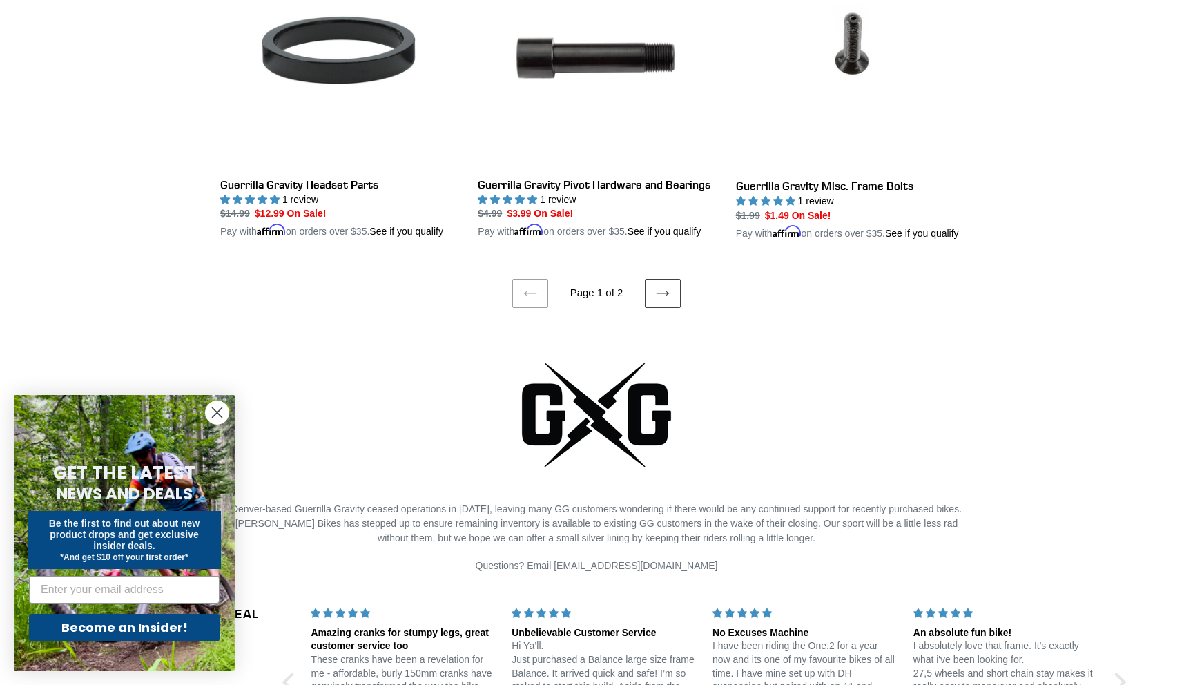
scroll to position [2850, 0]
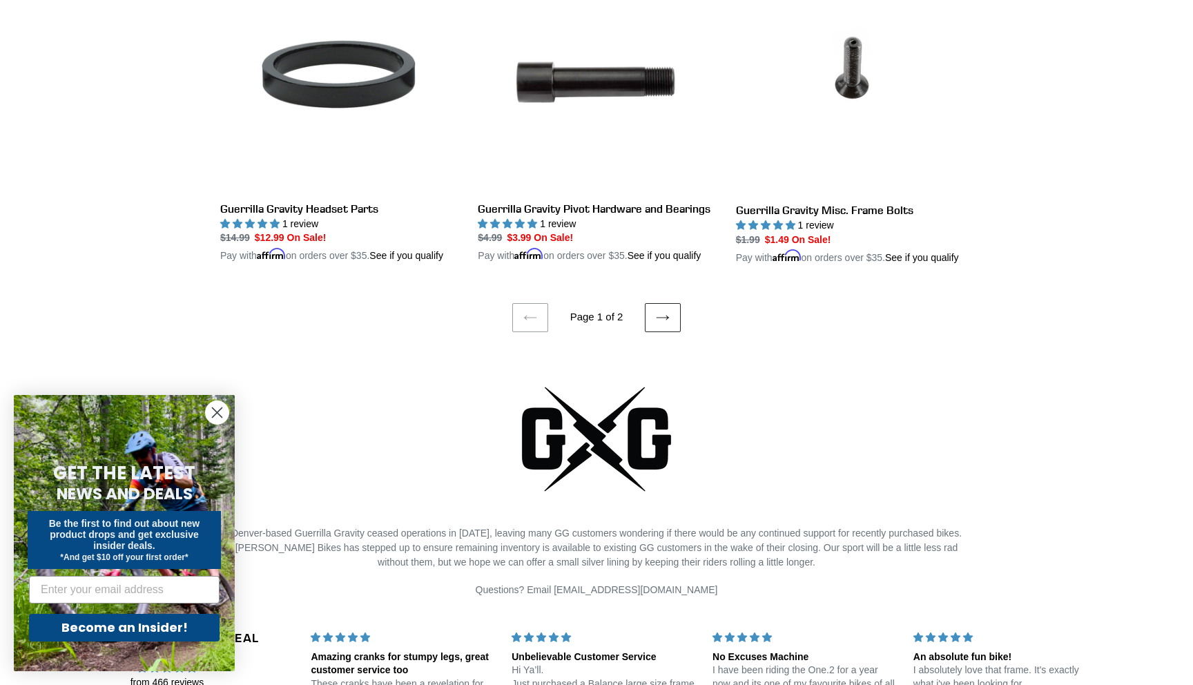
click at [662, 325] on icon at bounding box center [663, 318] width 14 height 14
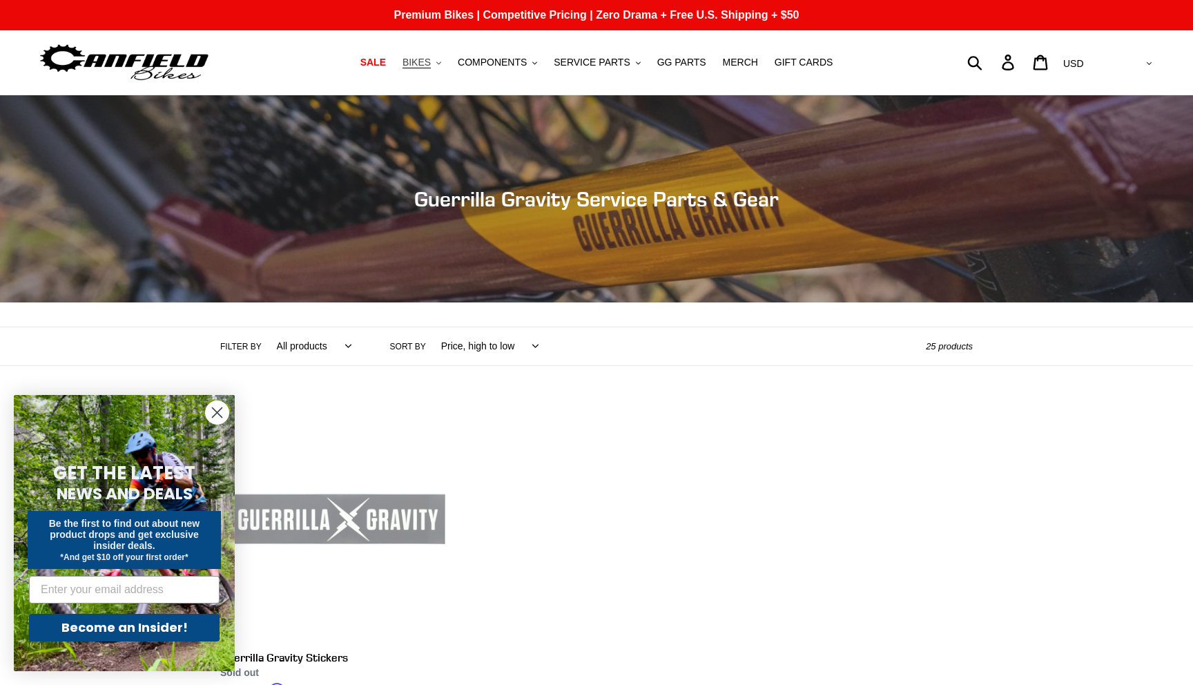
click at [422, 59] on span "BIKES" at bounding box center [417, 63] width 28 height 12
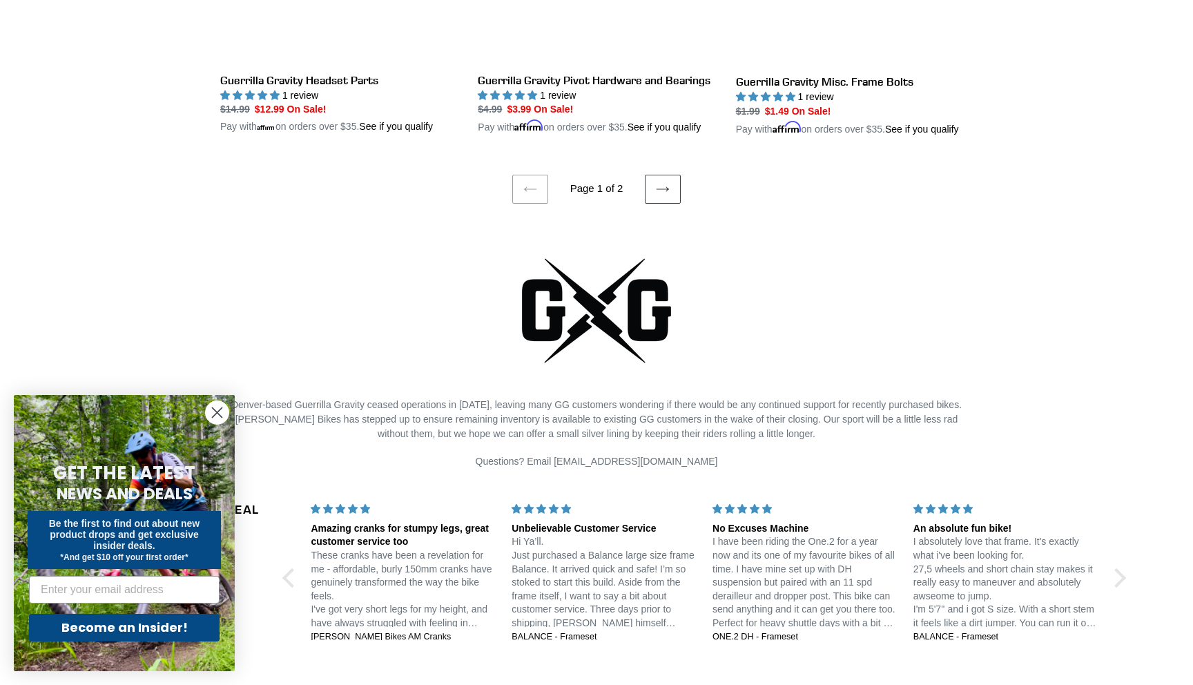
scroll to position [3075, 0]
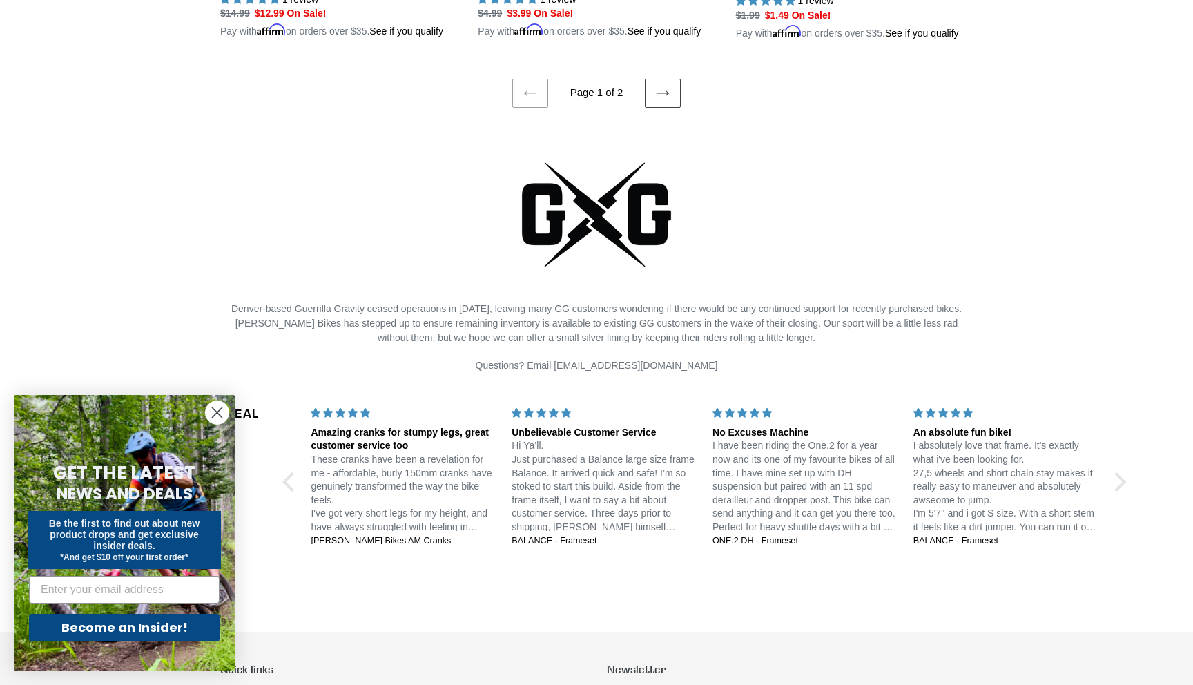
click at [213, 411] on circle "Close dialog" at bounding box center [217, 412] width 23 height 23
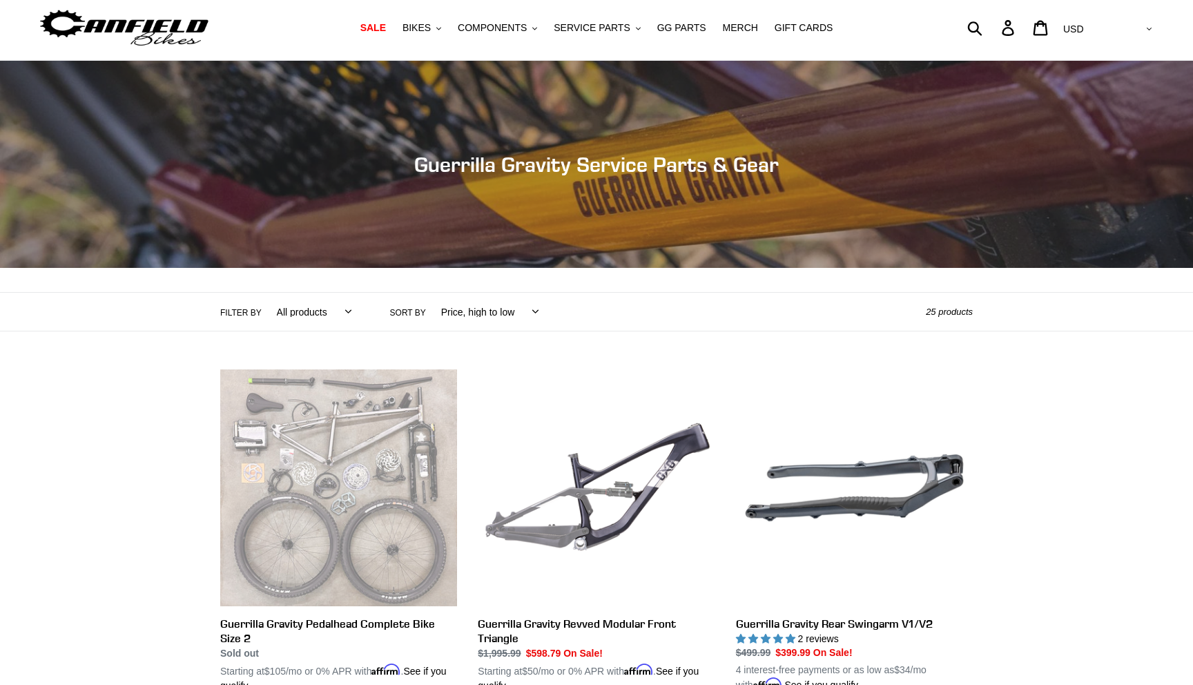
scroll to position [0, 0]
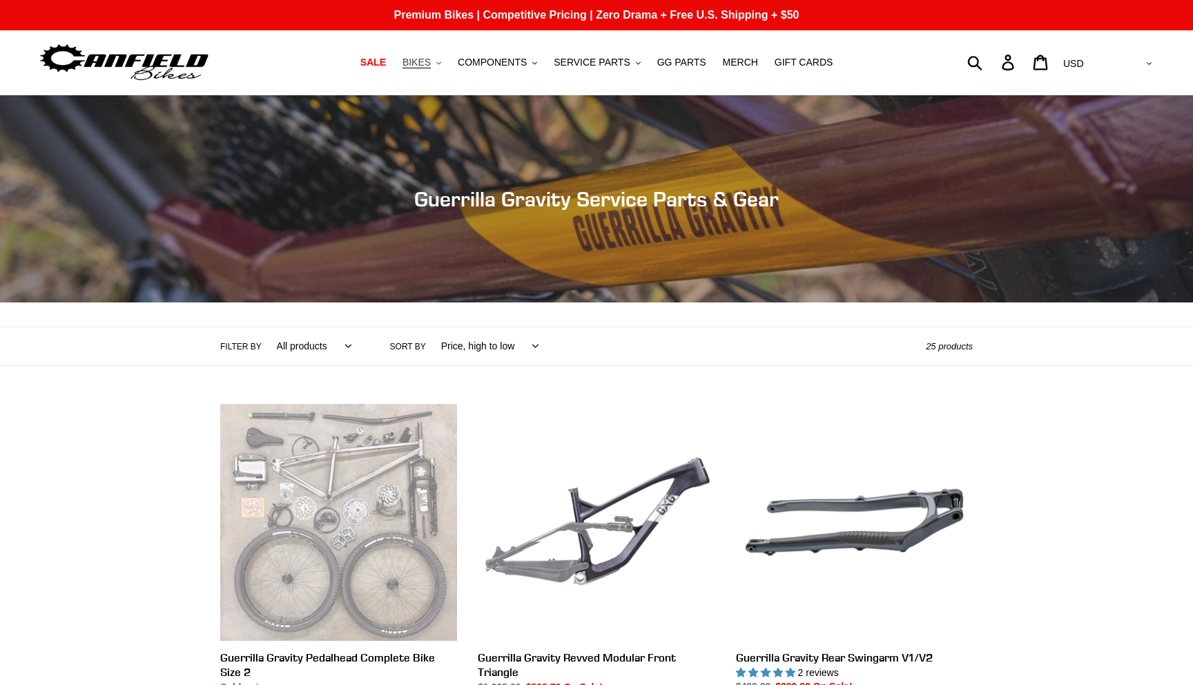
click at [425, 60] on span "BIKES" at bounding box center [417, 63] width 28 height 12
